Goal: Task Accomplishment & Management: Manage account settings

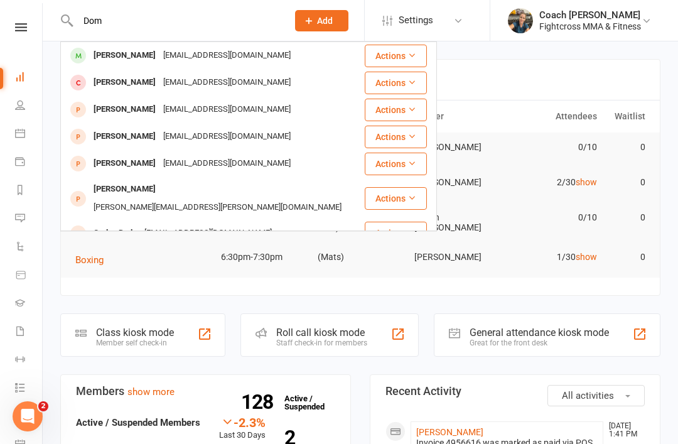
type input "Dom"
click at [130, 58] on div "[PERSON_NAME]" at bounding box center [125, 55] width 70 height 18
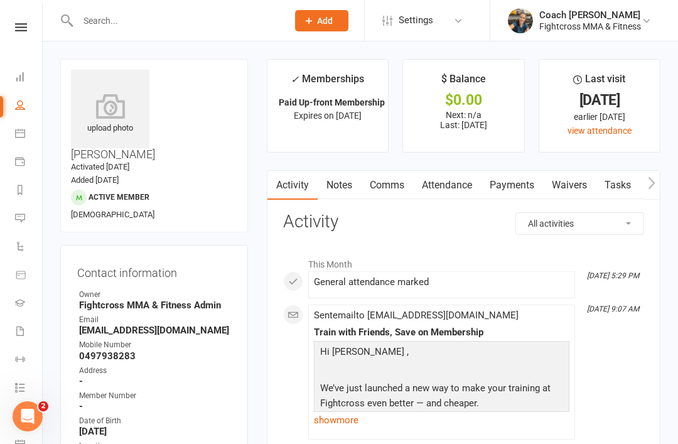
click at [393, 189] on link "Comms" at bounding box center [387, 185] width 52 height 29
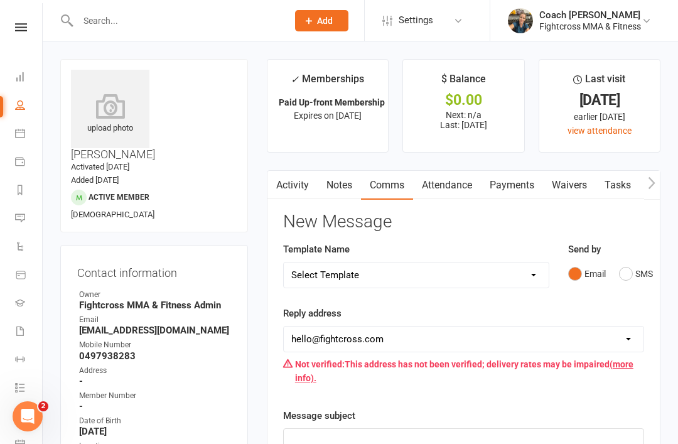
click at [624, 276] on button "SMS" at bounding box center [636, 274] width 34 height 24
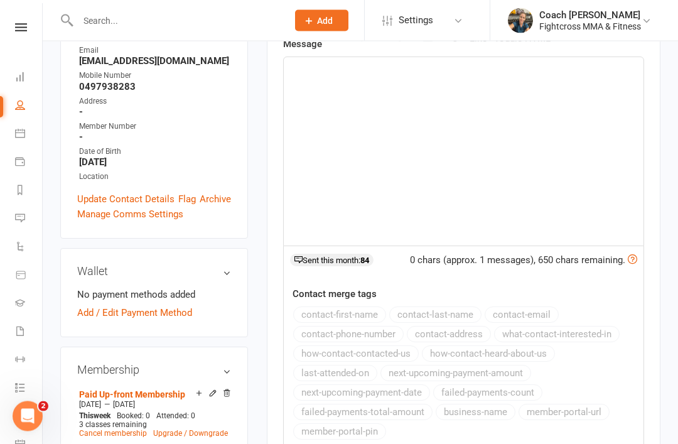
scroll to position [221, 0]
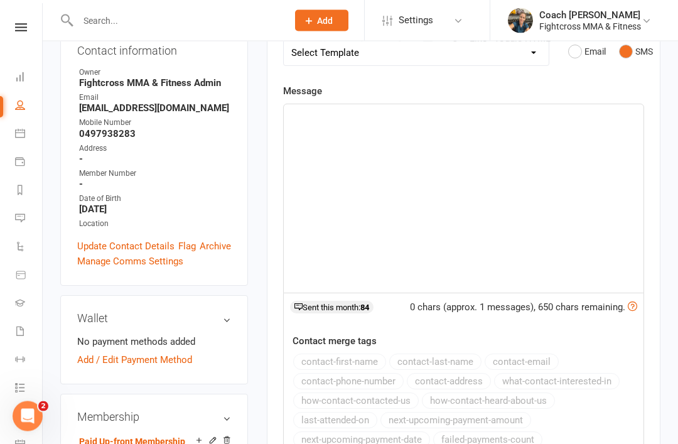
click at [312, 122] on div "﻿" at bounding box center [463, 199] width 359 height 188
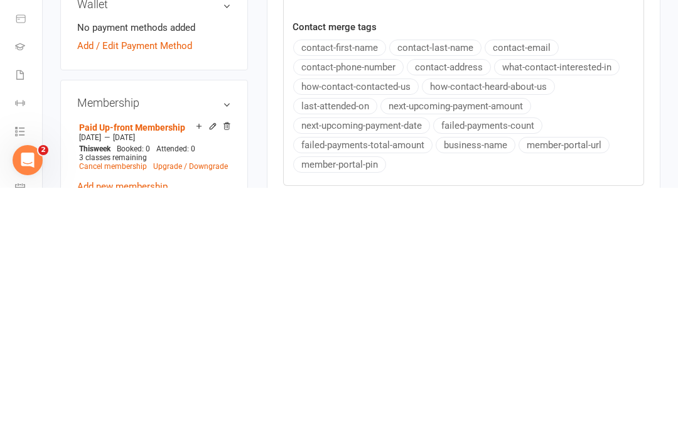
click at [580, 409] on button "member-portal-url" at bounding box center [563, 401] width 91 height 16
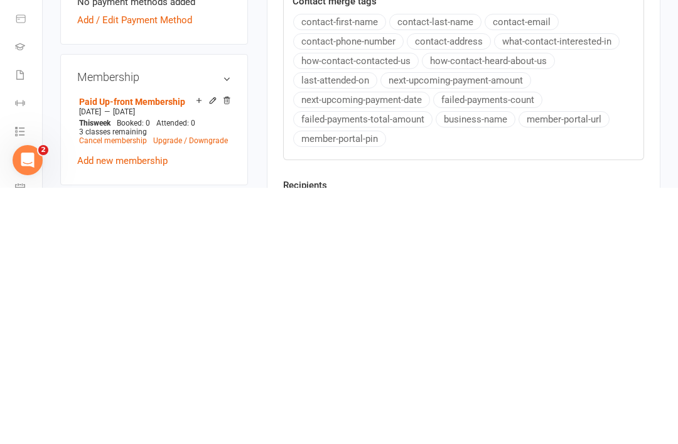
click at [344, 403] on button "member-portal-pin" at bounding box center [339, 394] width 93 height 16
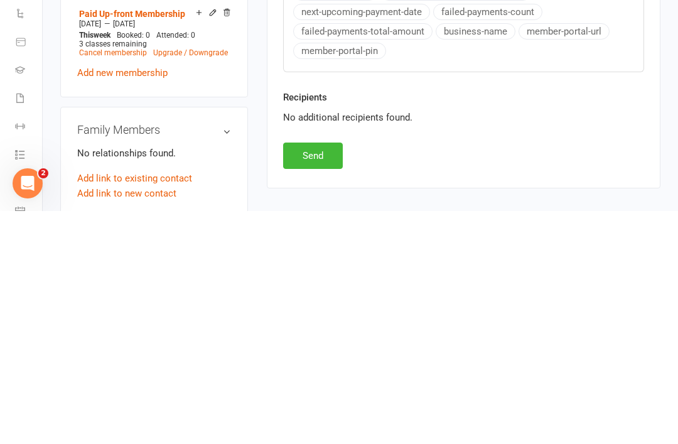
click at [316, 375] on button "Send" at bounding box center [313, 388] width 60 height 26
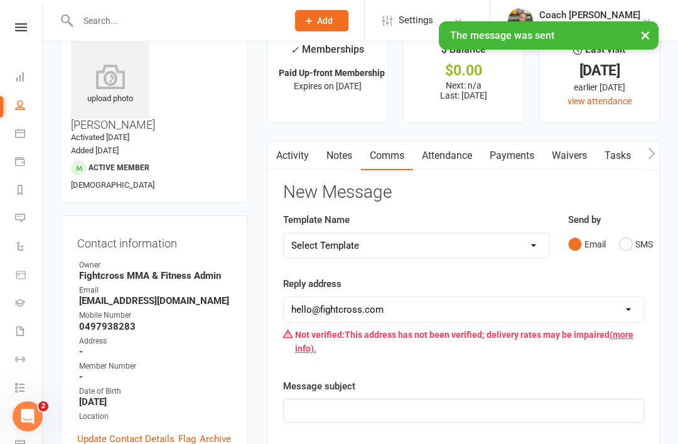
scroll to position [0, 0]
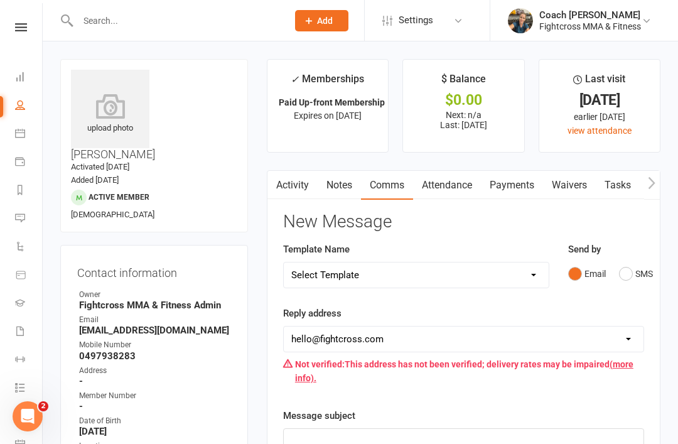
click at [26, 27] on icon at bounding box center [21, 27] width 12 height 8
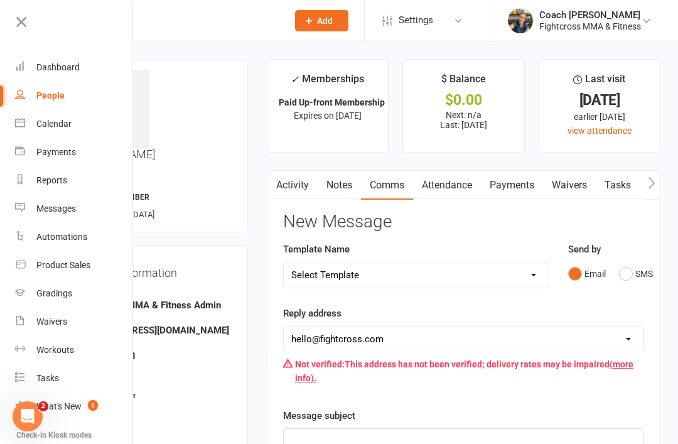
click at [52, 68] on div "Dashboard" at bounding box center [57, 67] width 43 height 10
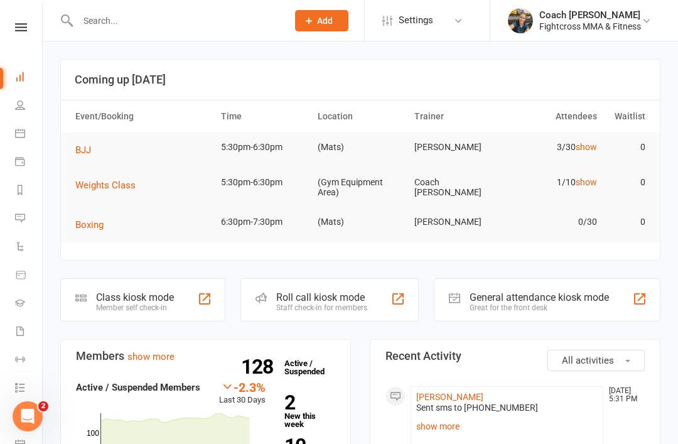
click at [151, 18] on input "text" at bounding box center [176, 21] width 205 height 18
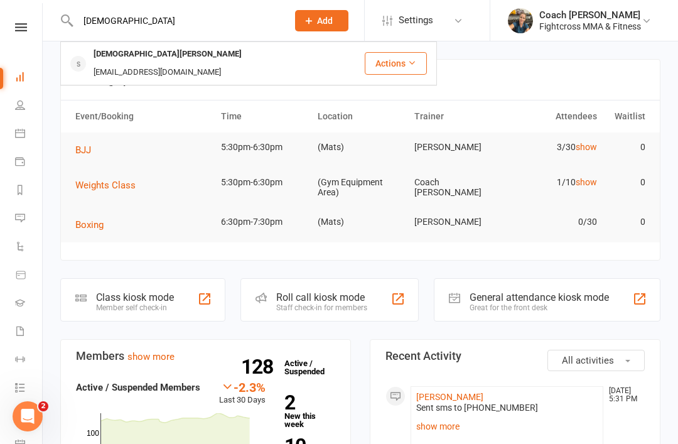
type input "[DEMOGRAPHIC_DATA]"
click at [110, 49] on div "[DEMOGRAPHIC_DATA][PERSON_NAME]" at bounding box center [168, 54] width 156 height 18
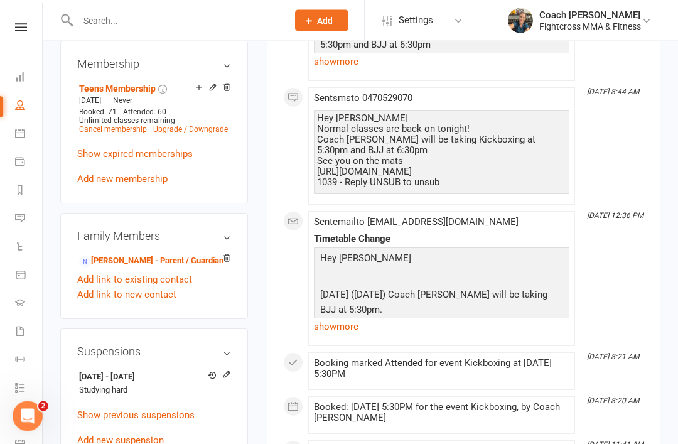
scroll to position [585, 0]
click at [228, 371] on icon at bounding box center [226, 374] width 6 height 6
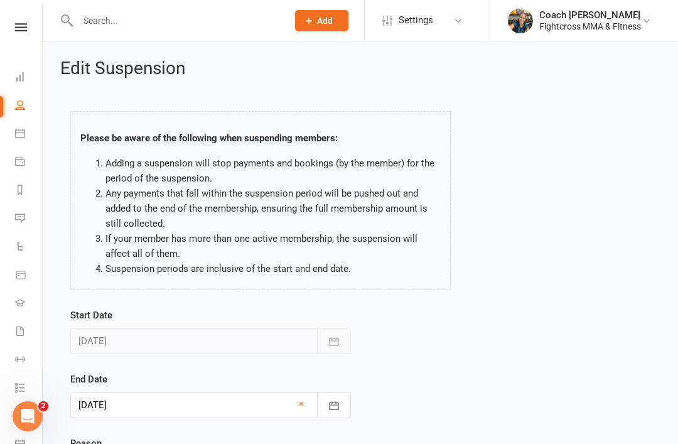
click at [92, 409] on div at bounding box center [210, 404] width 280 height 26
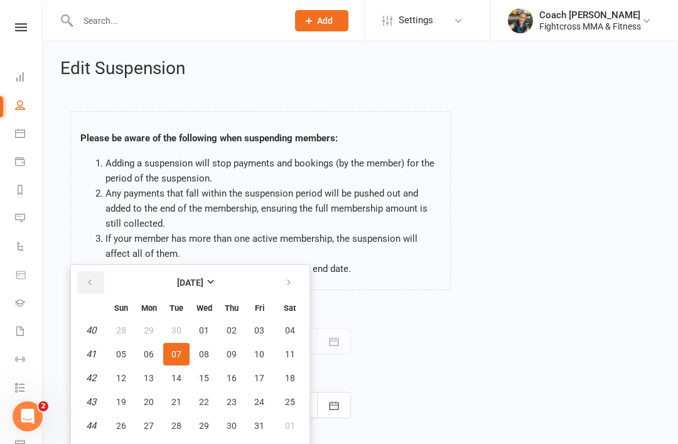
click at [92, 278] on icon "button" at bounding box center [89, 282] width 9 height 10
click at [197, 376] on button "17" at bounding box center [204, 377] width 26 height 23
type input "[DATE]"
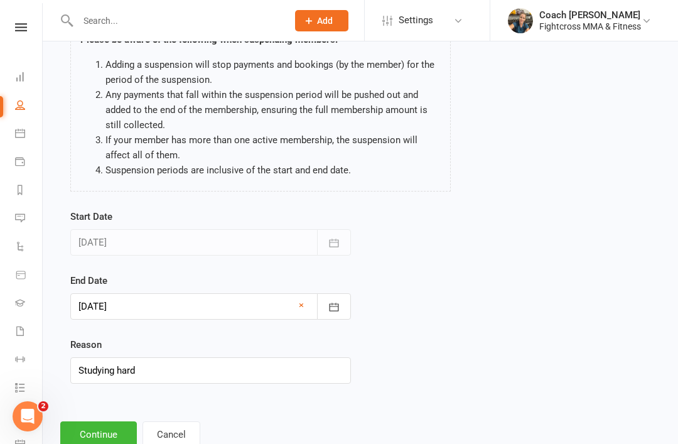
scroll to position [108, 0]
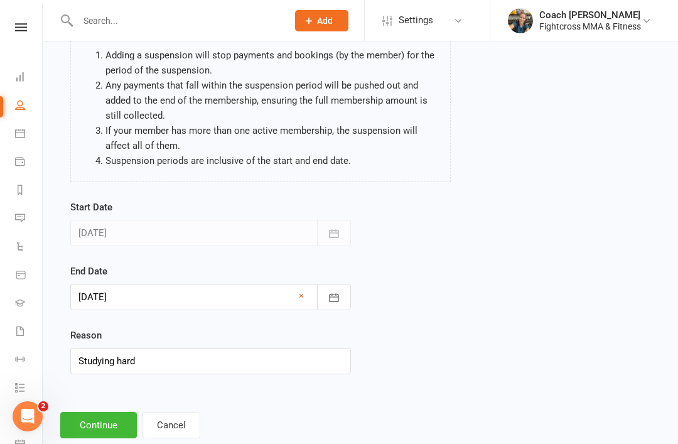
click at [100, 424] on button "Continue" at bounding box center [98, 425] width 77 height 26
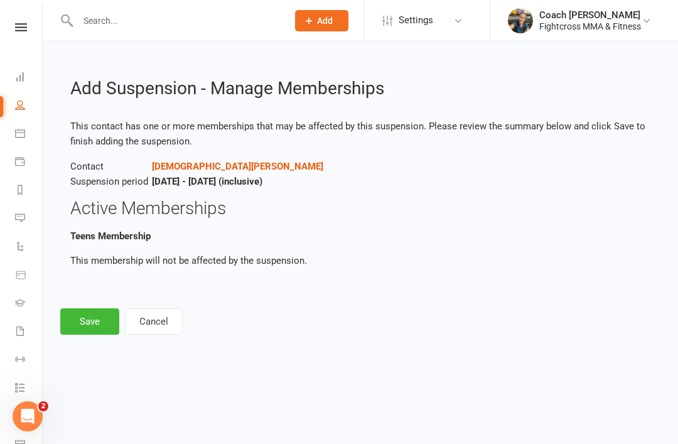
scroll to position [0, 0]
click at [80, 326] on button "Save" at bounding box center [89, 321] width 59 height 26
